Goal: Task Accomplishment & Management: Use online tool/utility

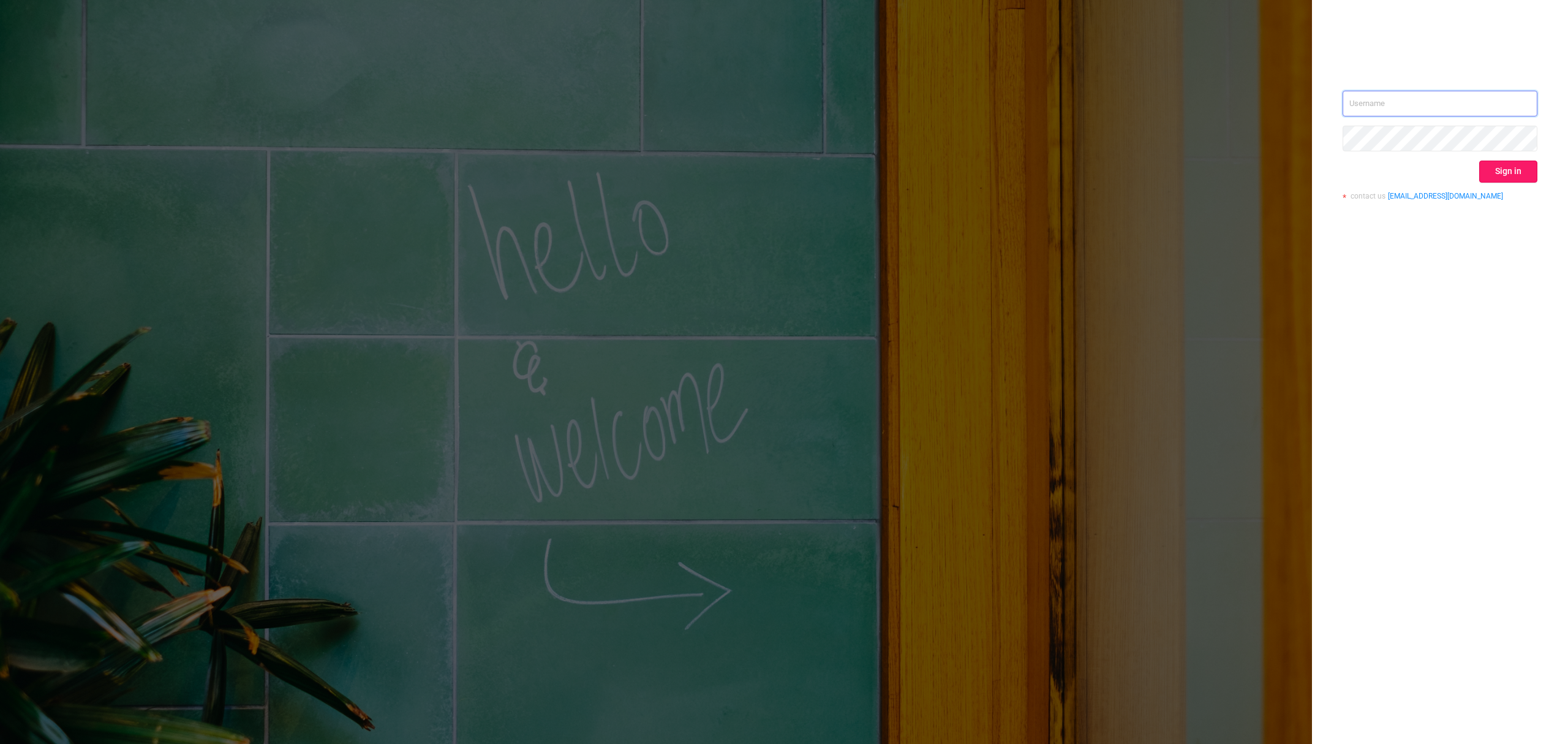
type input "[EMAIL_ADDRESS][DOMAIN_NAME]"
click at [1490, 170] on button "Sign in" at bounding box center [1508, 172] width 58 height 22
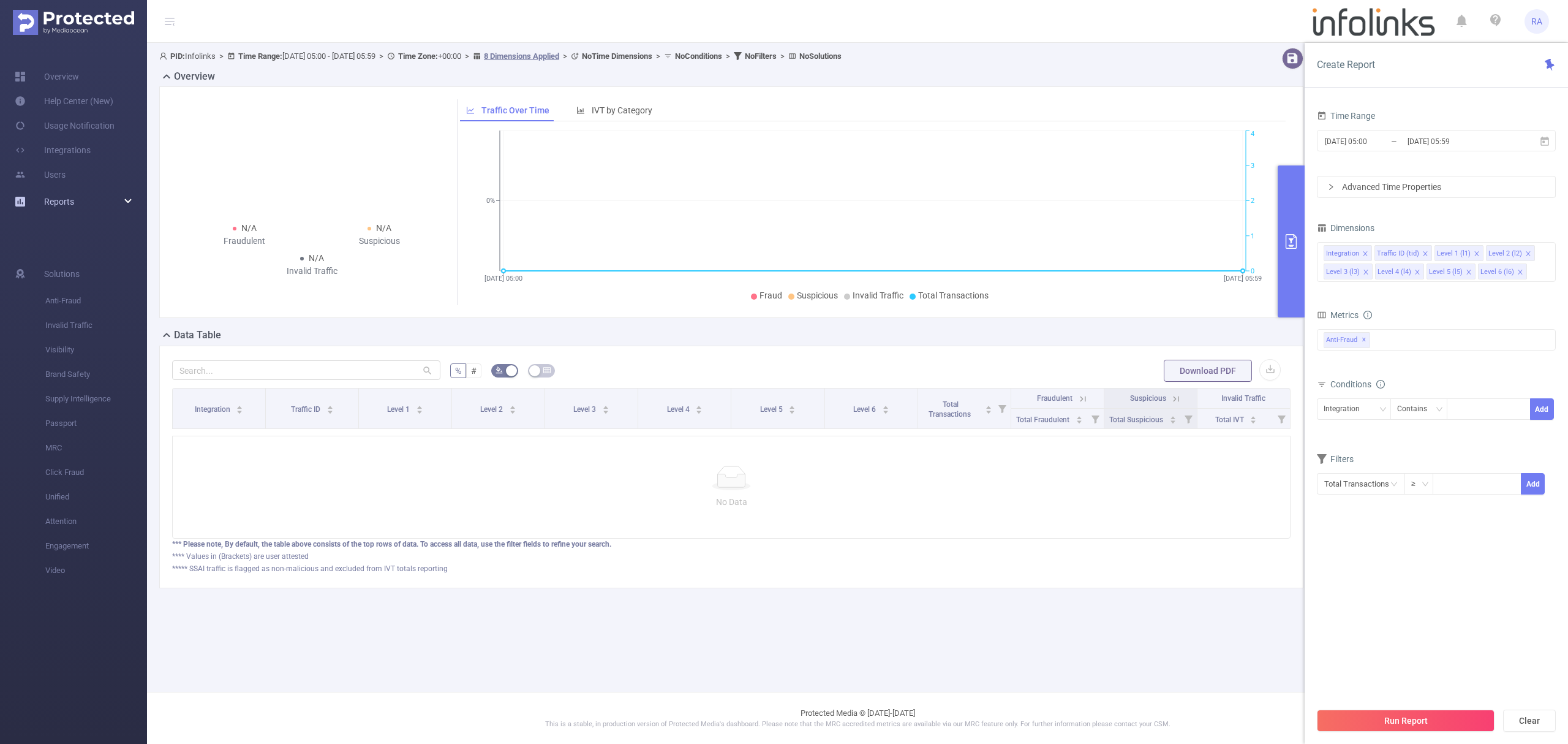
click at [63, 204] on span "Reports" at bounding box center [59, 201] width 30 height 10
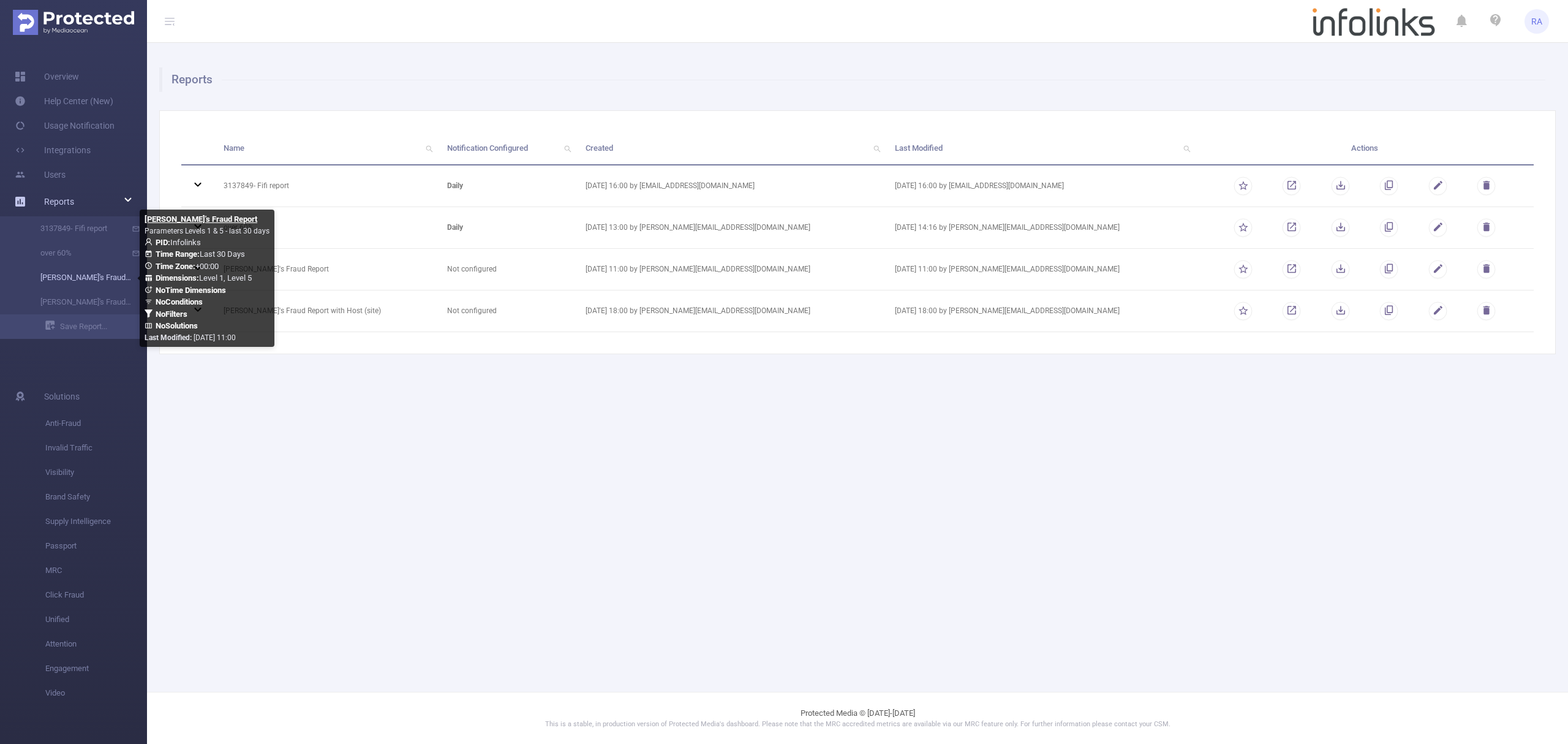
click at [96, 277] on link "[PERSON_NAME]'s Fraud Report" at bounding box center [78, 277] width 108 height 24
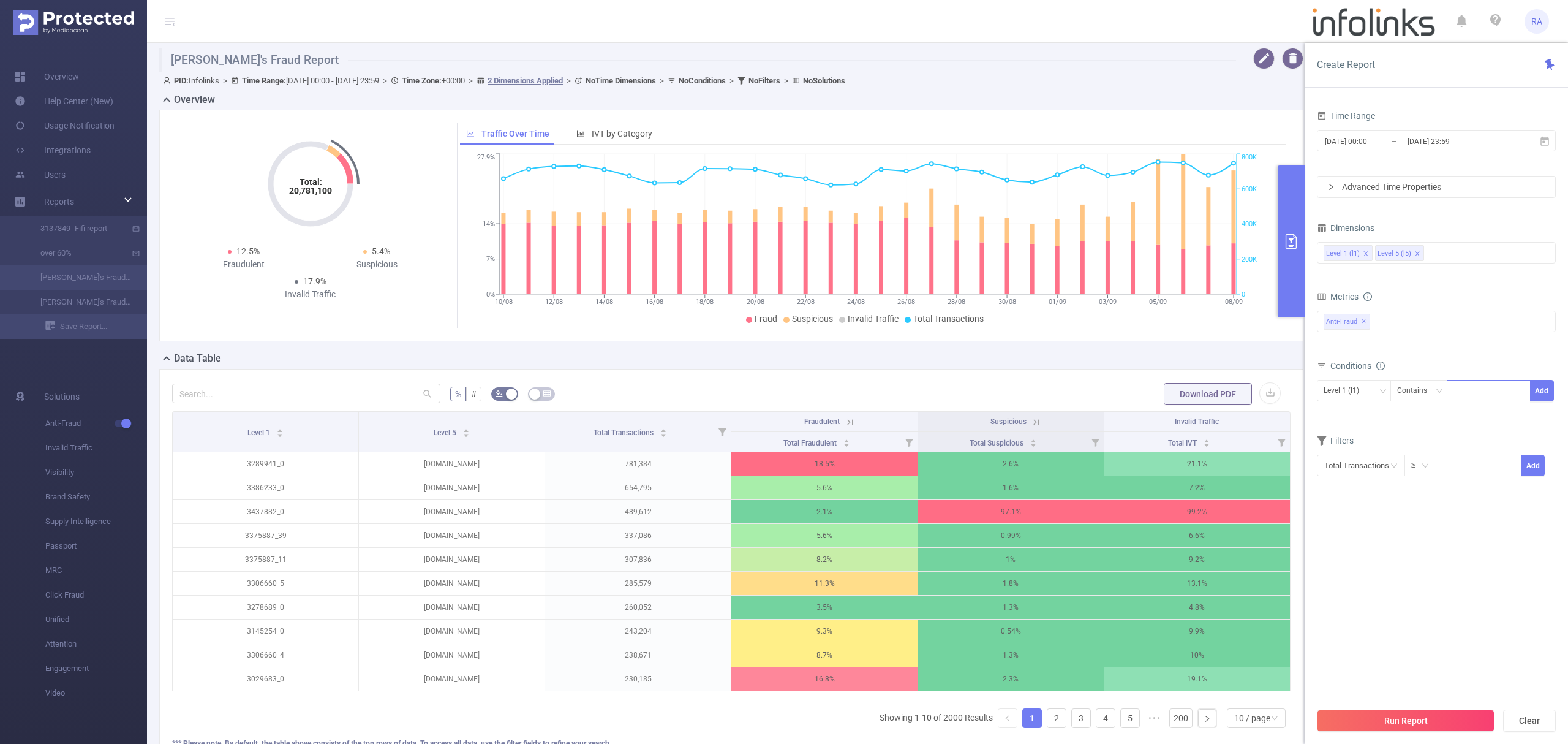
drag, startPoint x: 1483, startPoint y: 386, endPoint x: 1497, endPoint y: 387, distance: 14.0
click at [1485, 386] on div at bounding box center [1489, 390] width 71 height 20
paste input "3408839"
type input "3408839"
click at [1546, 395] on button "Add" at bounding box center [1541, 390] width 24 height 21
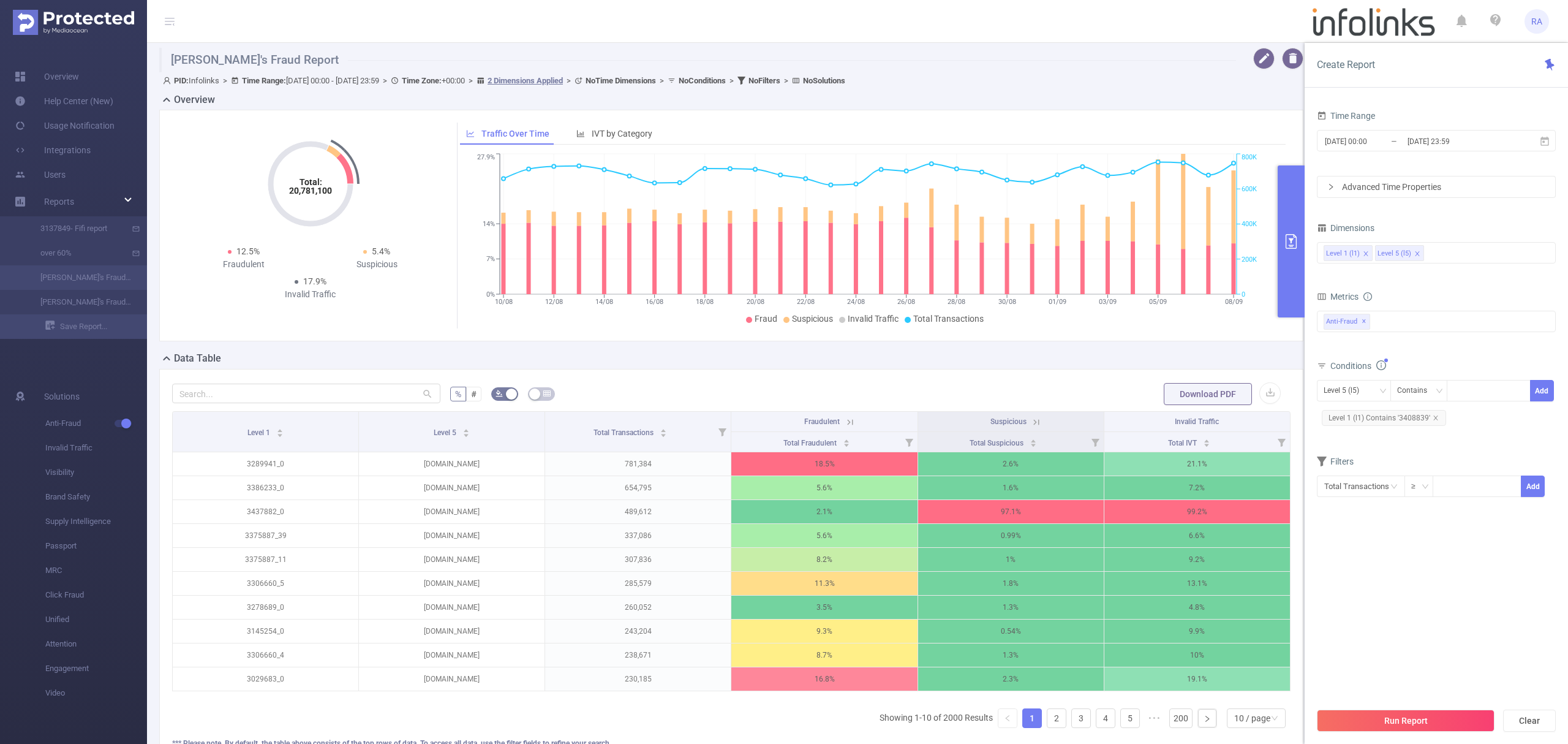
click at [1352, 719] on button "Run Report" at bounding box center [1405, 720] width 178 height 22
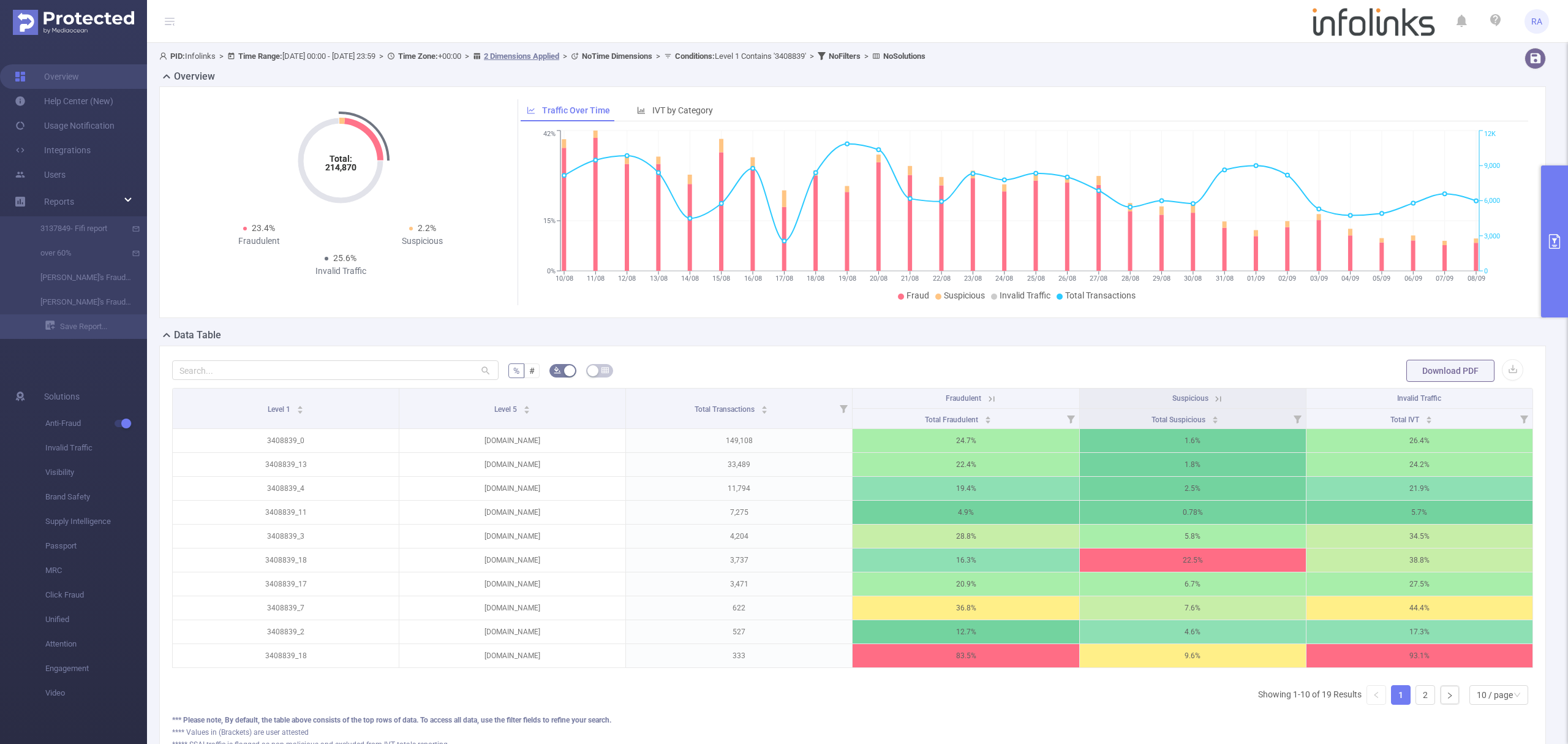
click at [1567, 245] on button "primary" at bounding box center [1554, 241] width 27 height 152
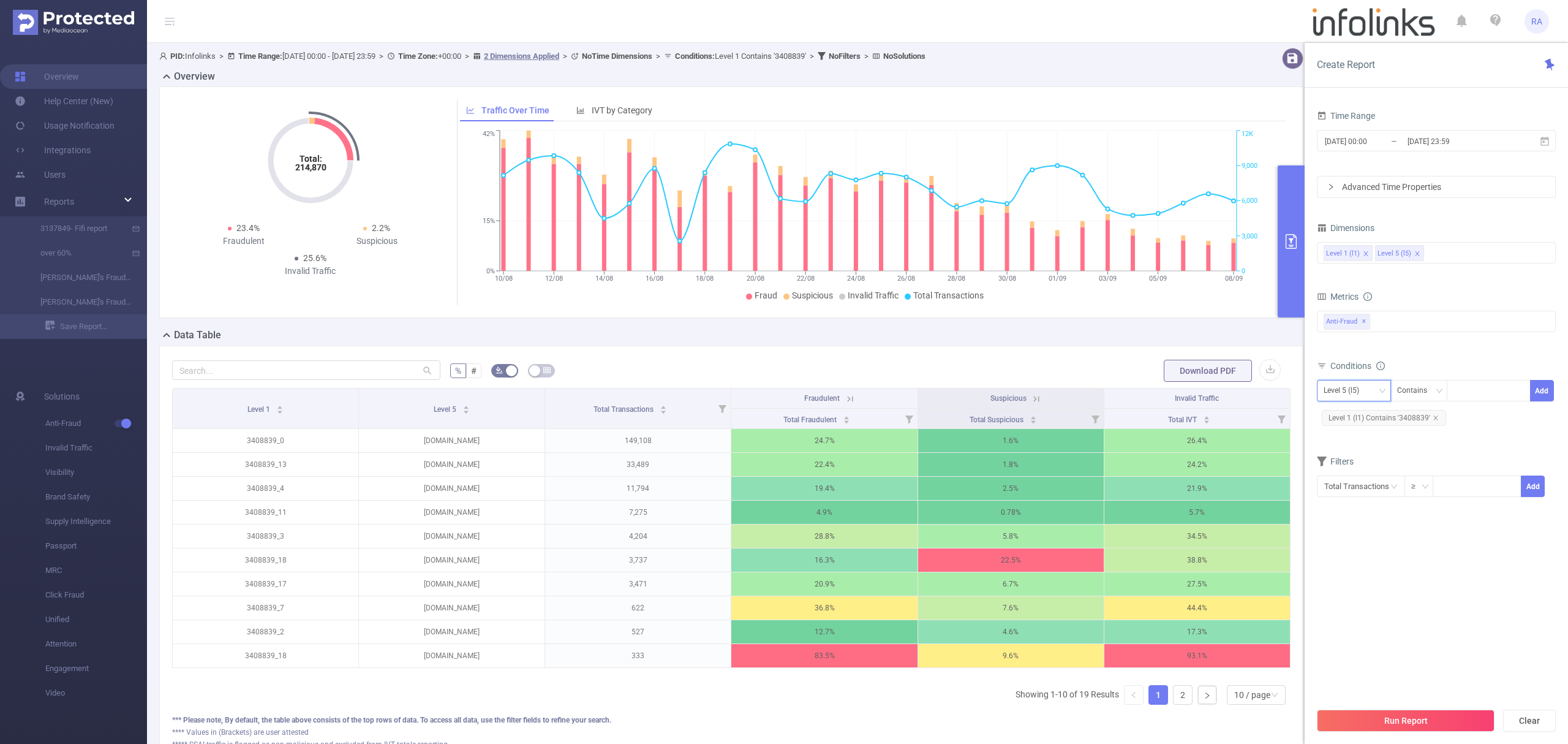
click at [1368, 392] on div "Level 5 (l5)" at bounding box center [1353, 390] width 60 height 20
click at [1359, 408] on li "Level 1 (l1)" at bounding box center [1353, 417] width 74 height 20
click at [1432, 418] on icon "icon: close" at bounding box center [1435, 417] width 6 height 6
click at [1477, 398] on div at bounding box center [1489, 390] width 71 height 20
paste input "3436526"
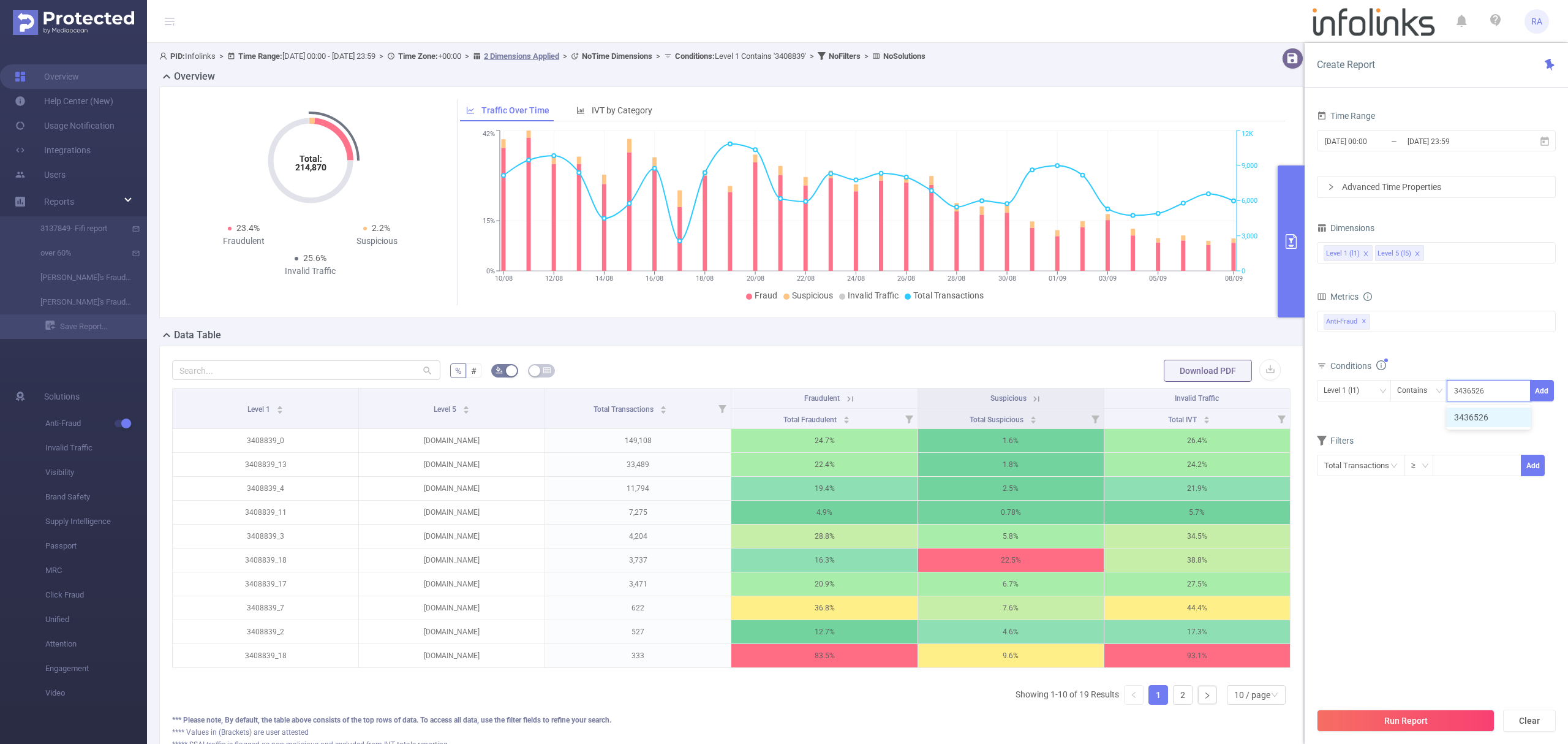
type input "3436526"
click at [1557, 389] on div "Time Range [DATE] 00:00 _ [DATE] 23:59 Advanced Time Properties Dimensions Leve…" at bounding box center [1436, 430] width 263 height 670
drag, startPoint x: 1548, startPoint y: 393, endPoint x: 1527, endPoint y: 410, distance: 27.0
click at [1547, 393] on button "Add" at bounding box center [1541, 390] width 24 height 21
click at [1432, 719] on button "Run Report" at bounding box center [1405, 720] width 178 height 22
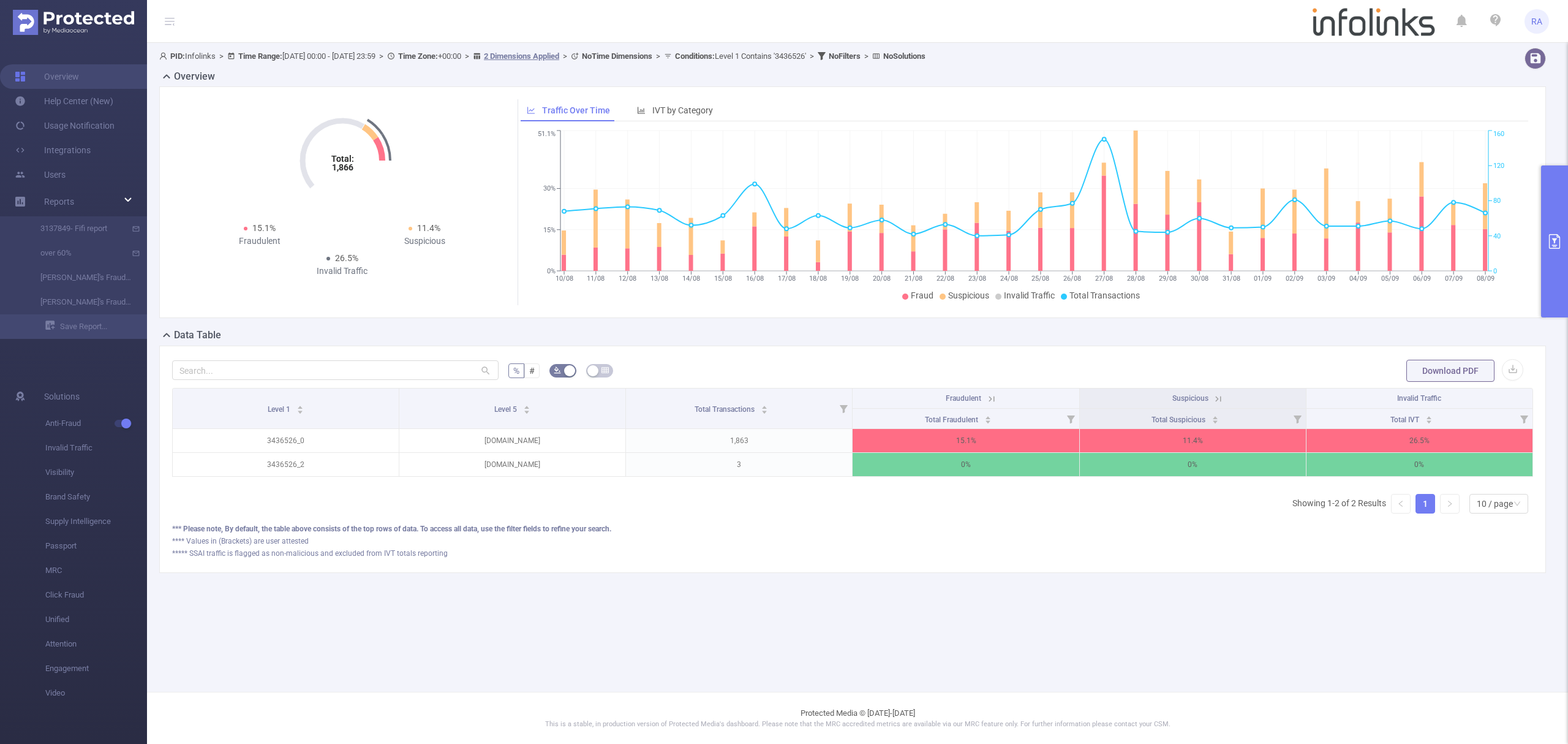
click at [1567, 202] on button "primary" at bounding box center [1554, 241] width 27 height 152
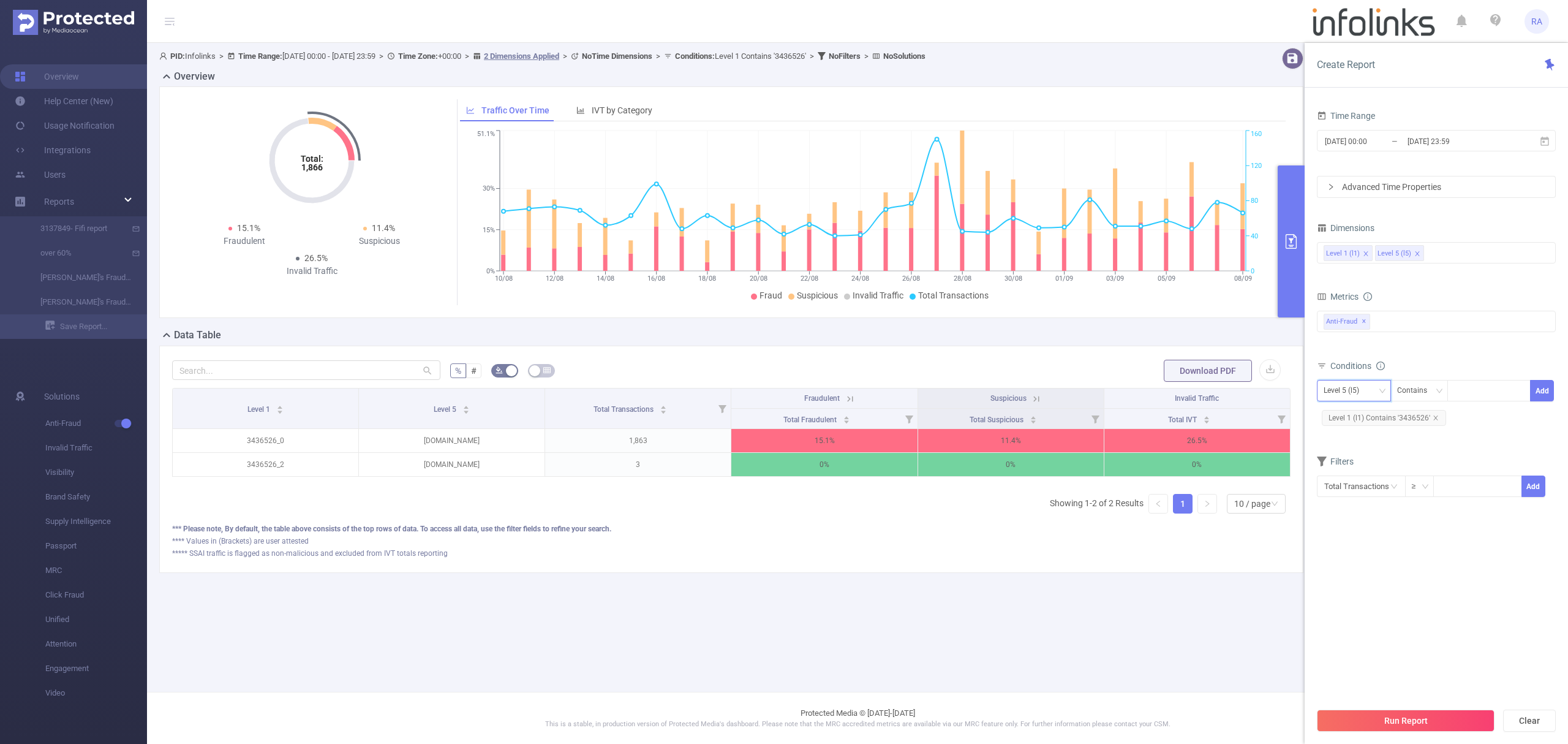
click at [1346, 389] on div "Level 5 (l5)" at bounding box center [1345, 390] width 44 height 20
click at [1344, 414] on li "Level 1 (l1)" at bounding box center [1353, 417] width 74 height 20
click at [1435, 420] on icon "icon: close" at bounding box center [1435, 417] width 6 height 6
drag, startPoint x: 1490, startPoint y: 382, endPoint x: 1505, endPoint y: 391, distance: 17.5
click at [1491, 382] on div at bounding box center [1489, 390] width 71 height 20
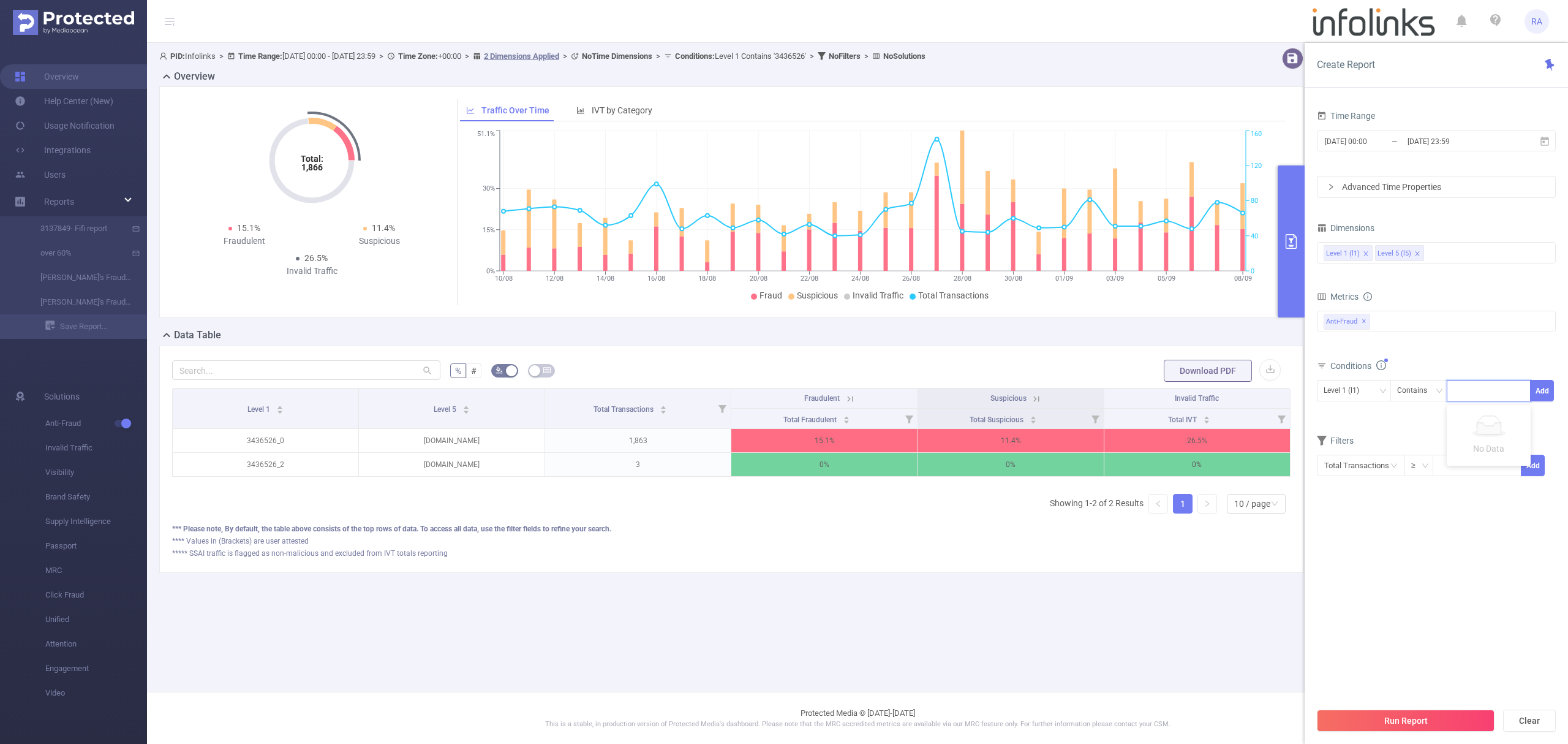
paste input "3435036"
type input "3435036"
click at [1544, 392] on button "Add" at bounding box center [1541, 390] width 24 height 21
click at [1415, 720] on button "Run Report" at bounding box center [1405, 720] width 178 height 22
